Goal: Navigation & Orientation: Find specific page/section

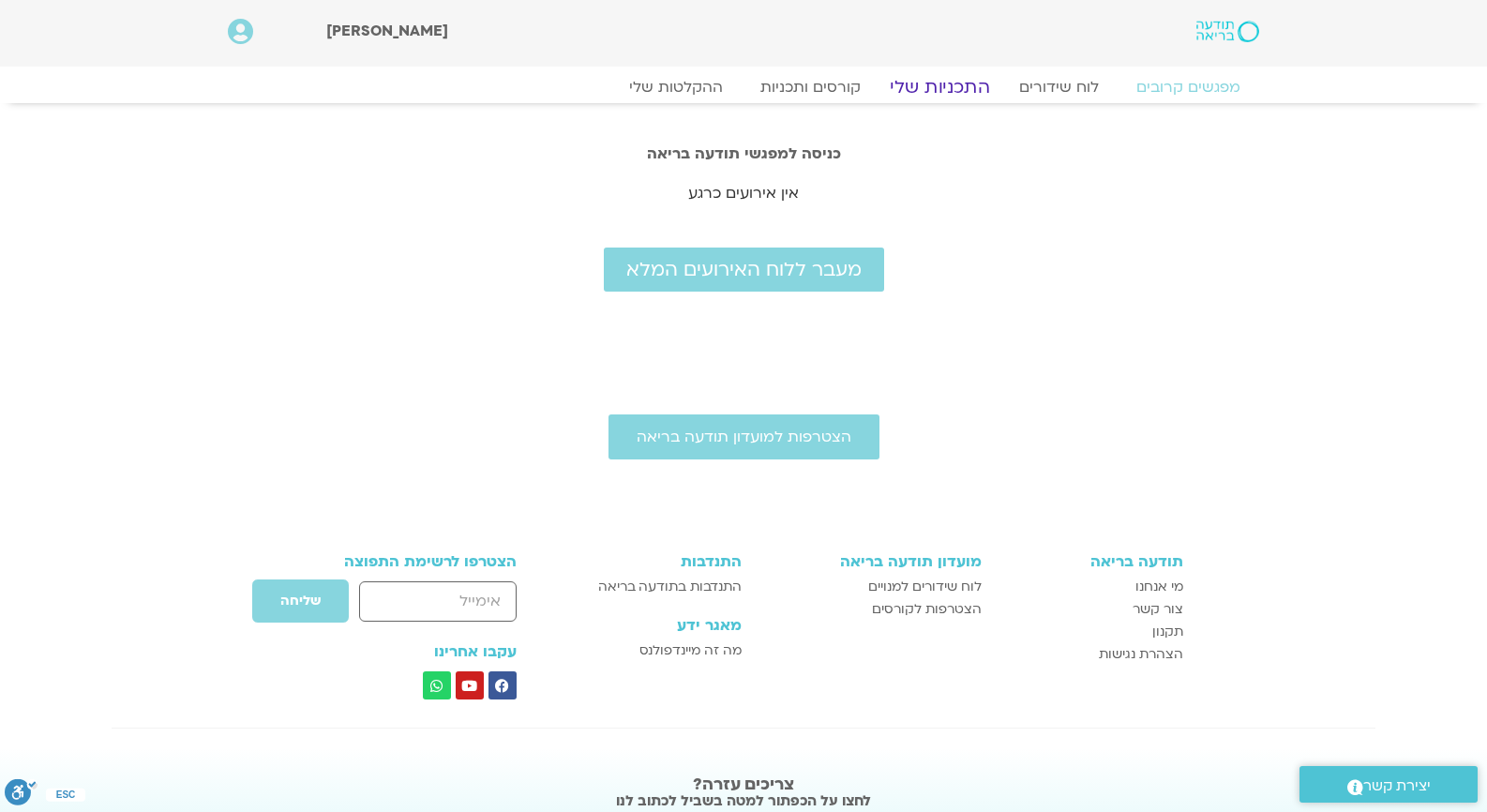
click at [937, 85] on link "התכניות שלי" at bounding box center [940, 86] width 146 height 22
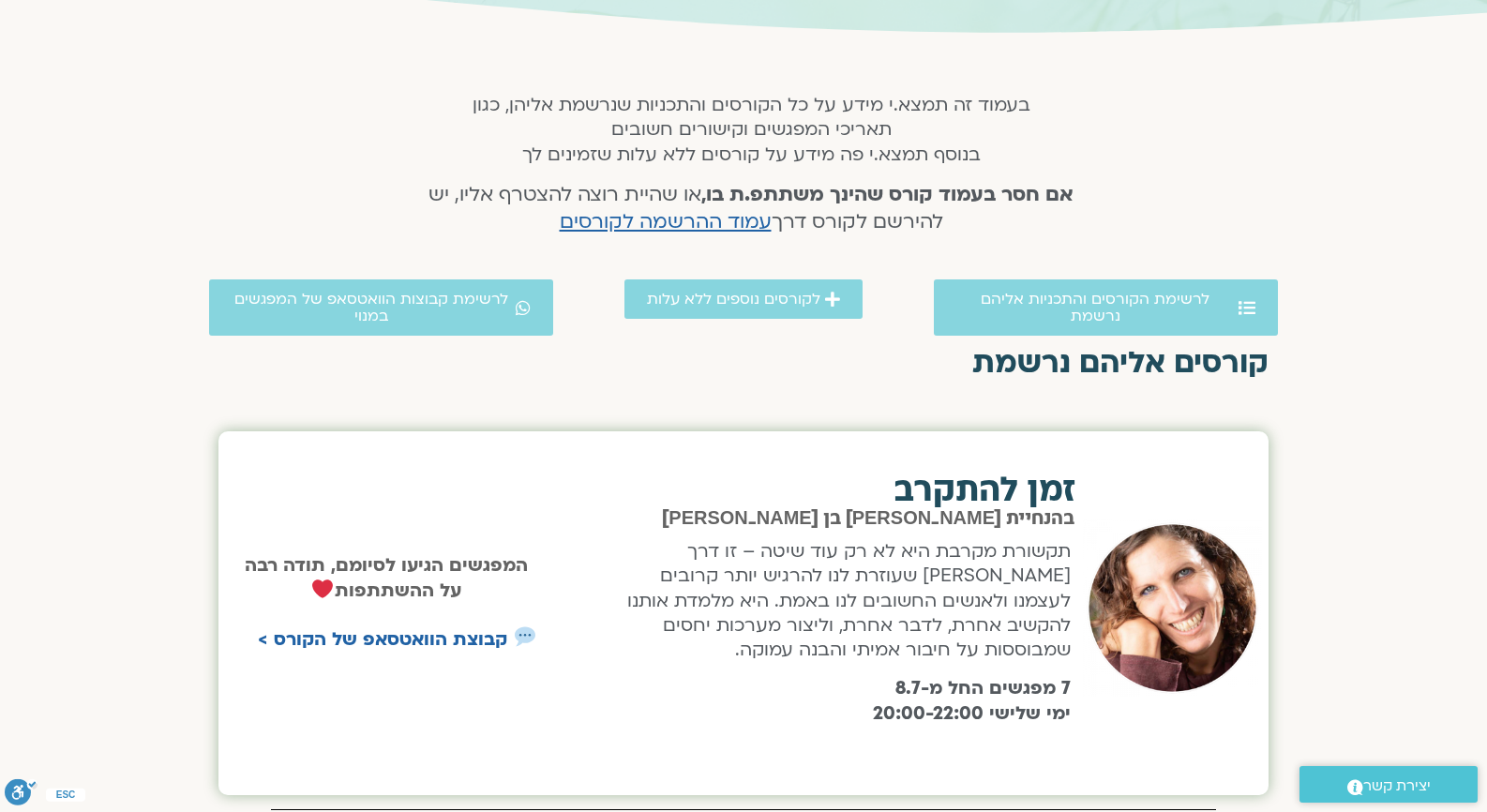
scroll to position [294, 0]
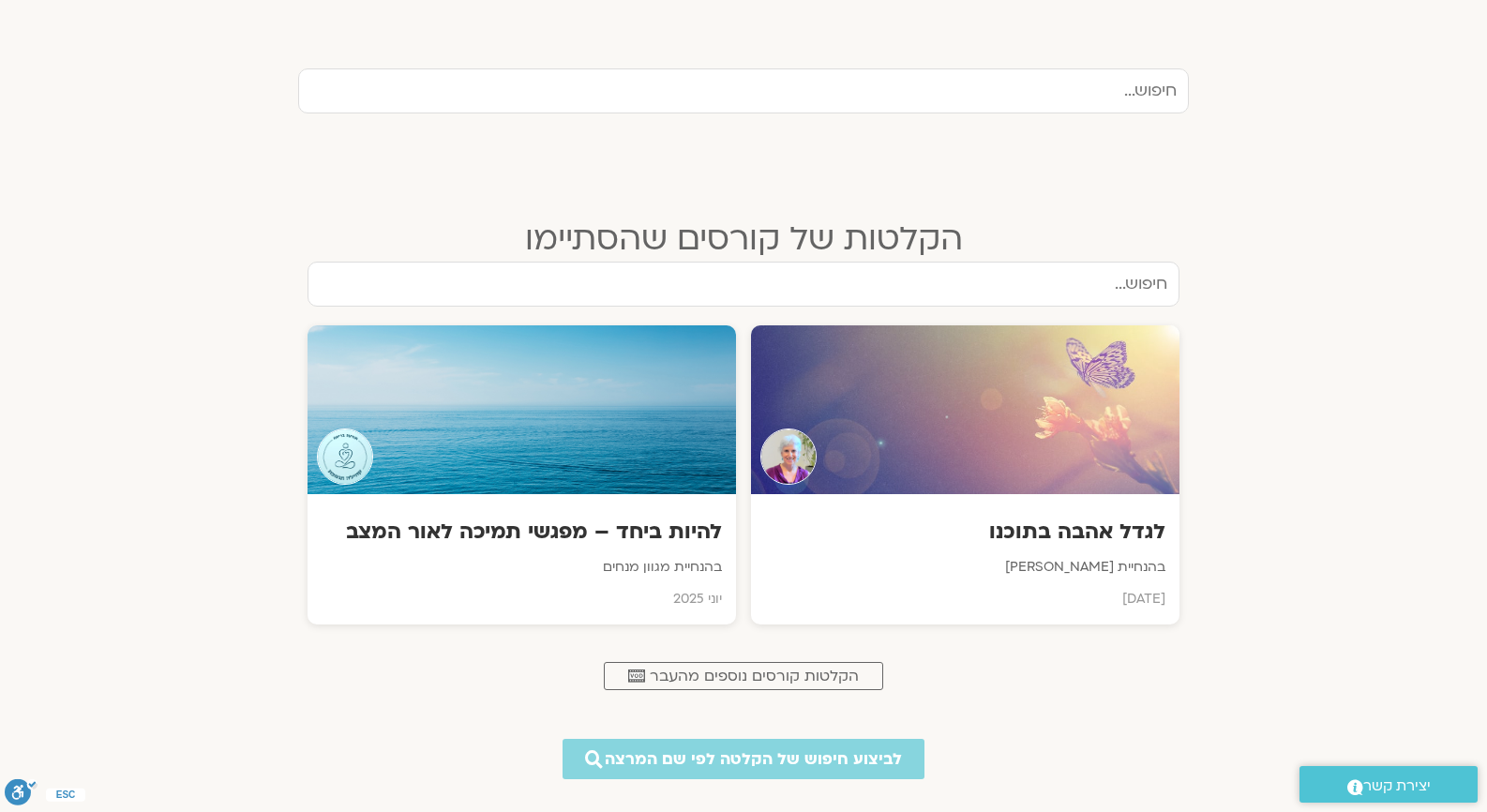
scroll to position [608, 0]
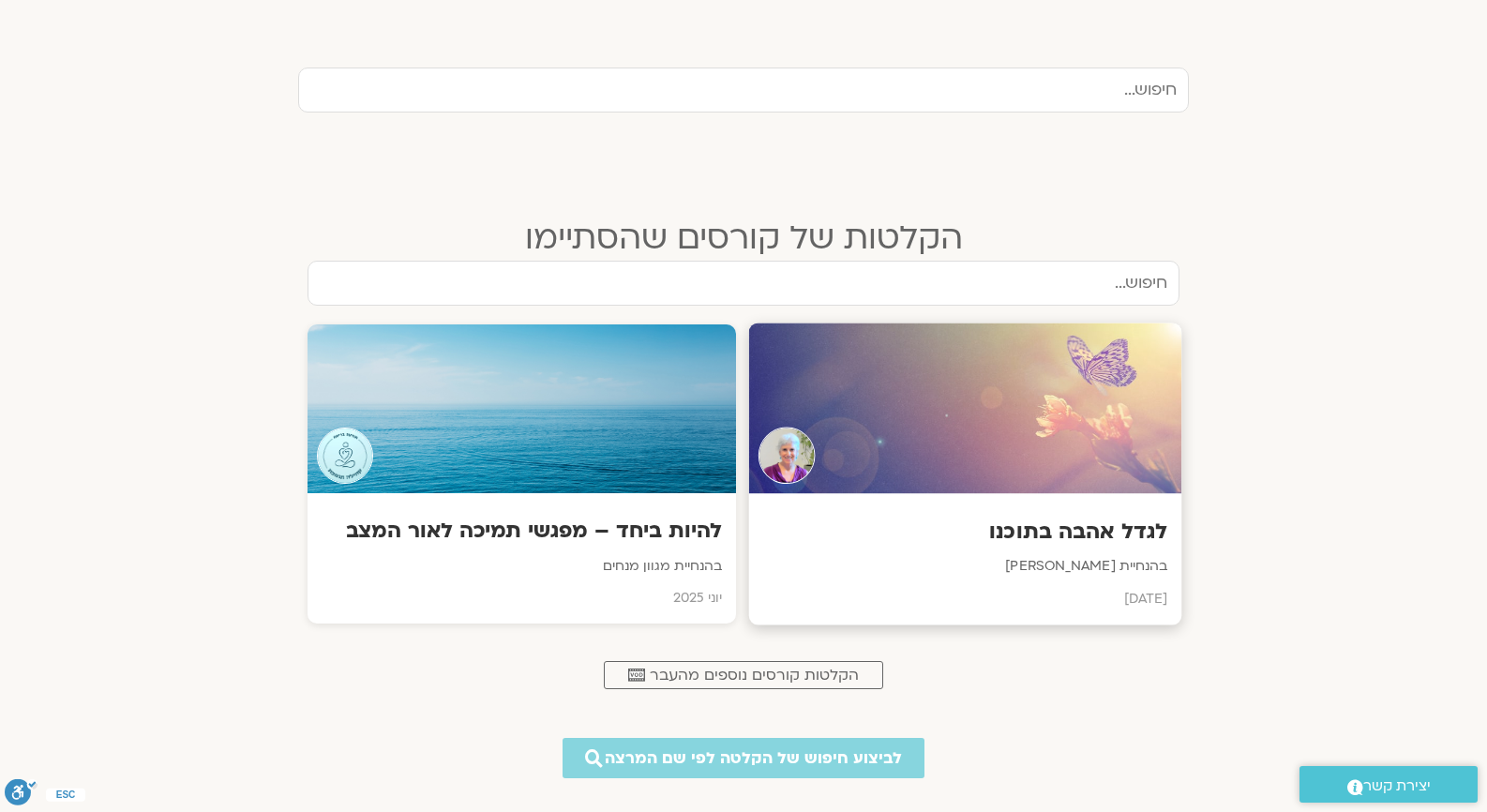
click at [980, 443] on div at bounding box center [965, 409] width 433 height 171
